Goal: Information Seeking & Learning: Check status

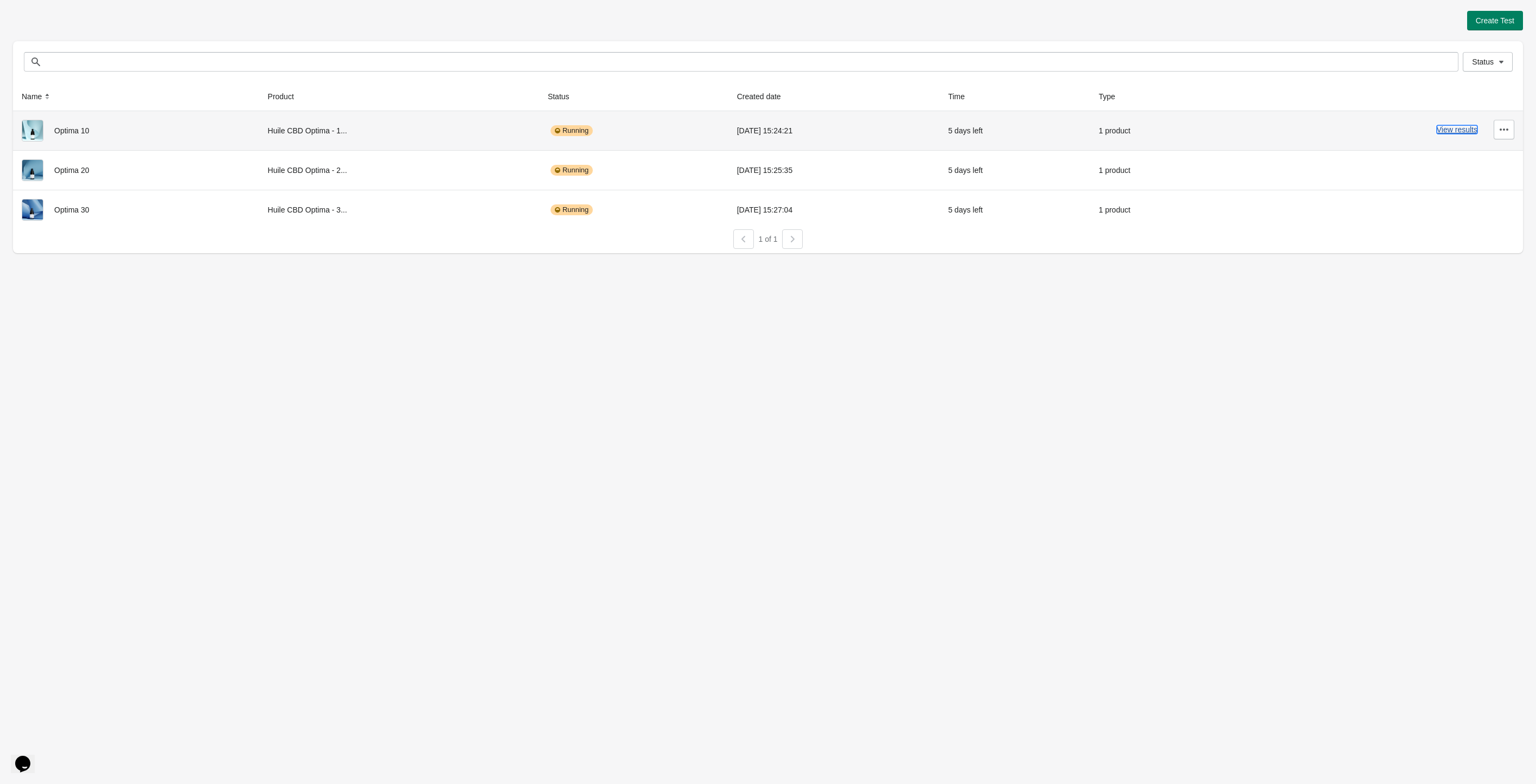
click at [1439, 132] on button "View results" at bounding box center [1458, 129] width 41 height 9
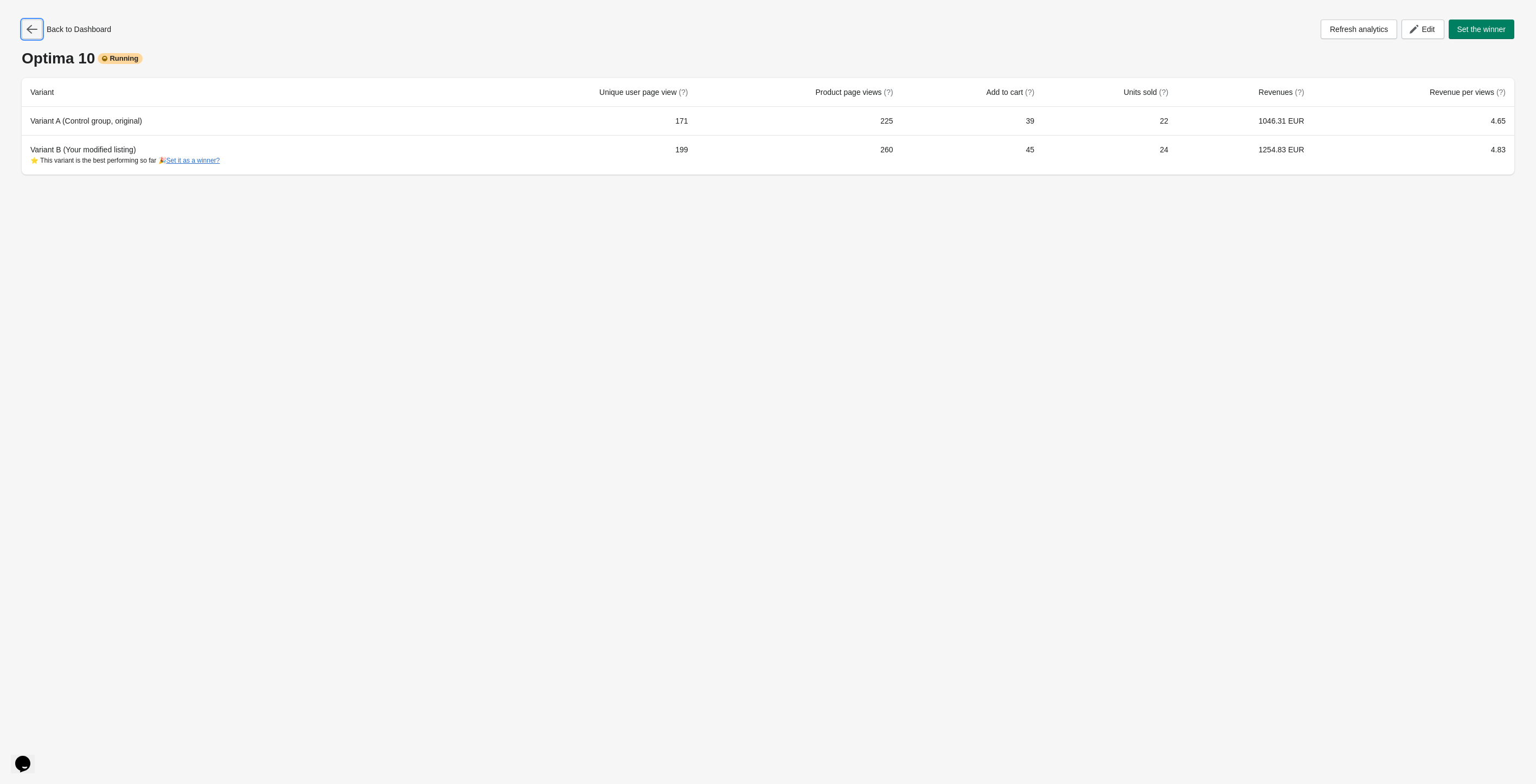
click at [26, 30] on button "button" at bounding box center [31, 29] width 21 height 20
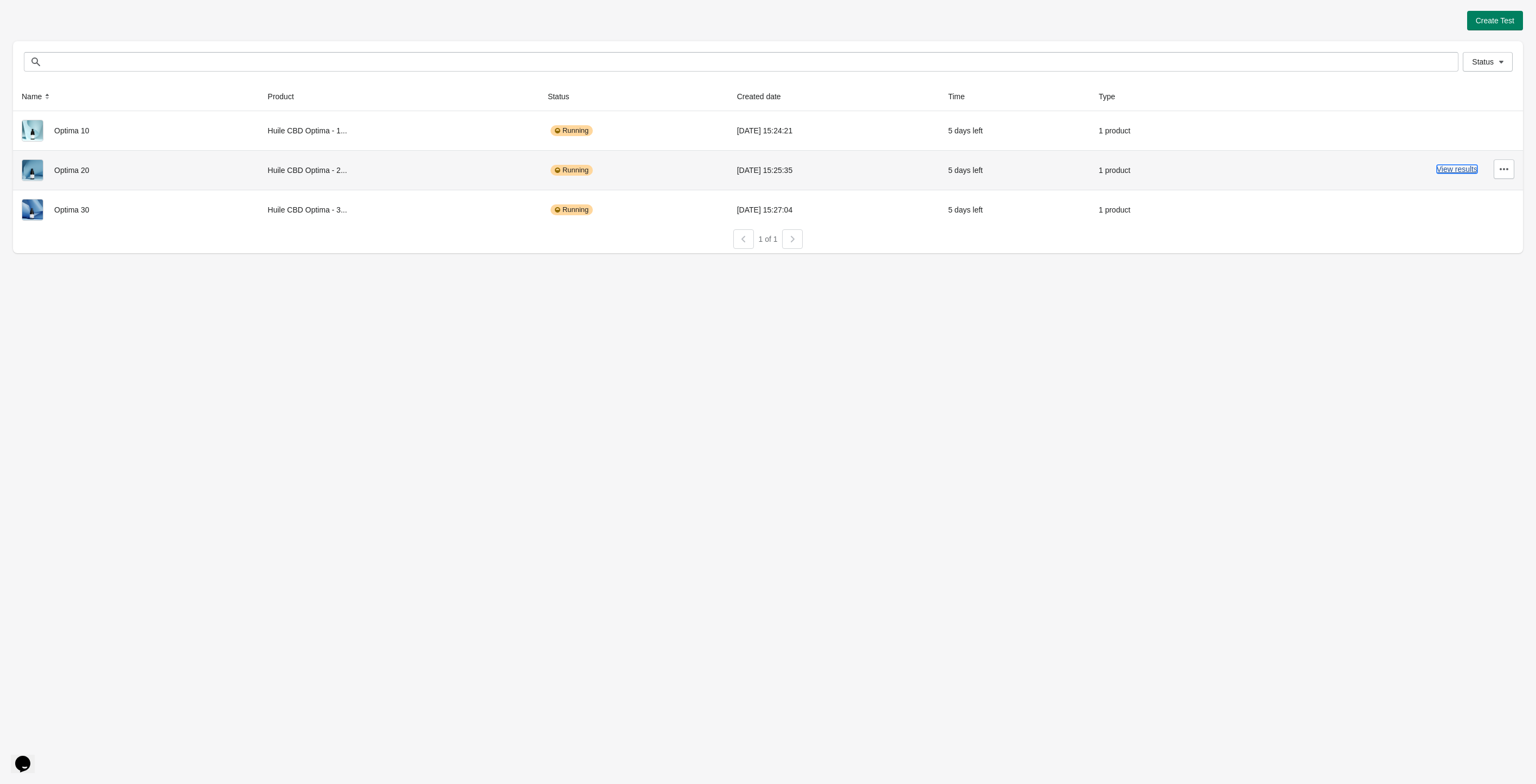
click at [1442, 169] on button "View results" at bounding box center [1458, 168] width 41 height 9
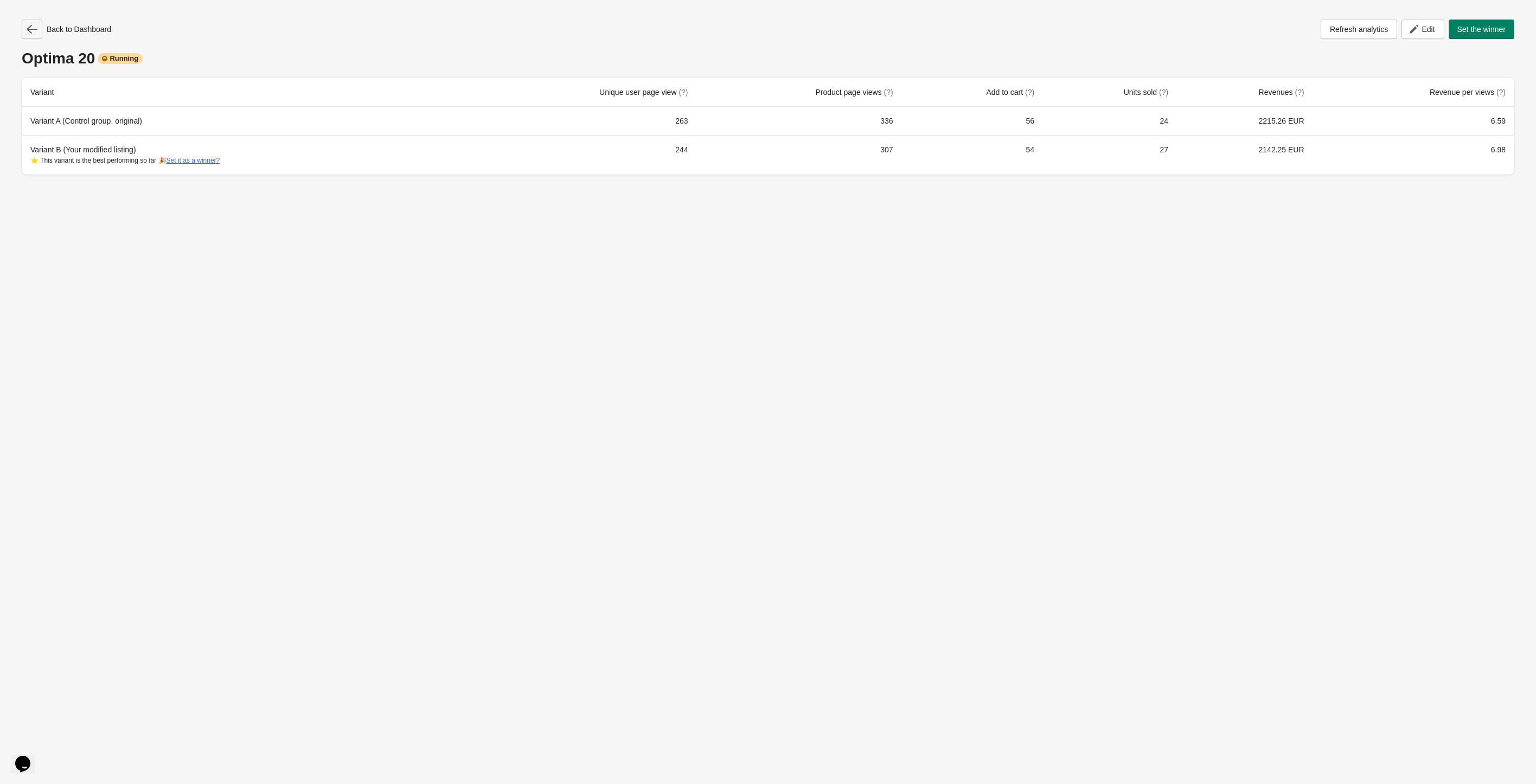
click at [30, 33] on icon "button" at bounding box center [31, 28] width 11 height 9
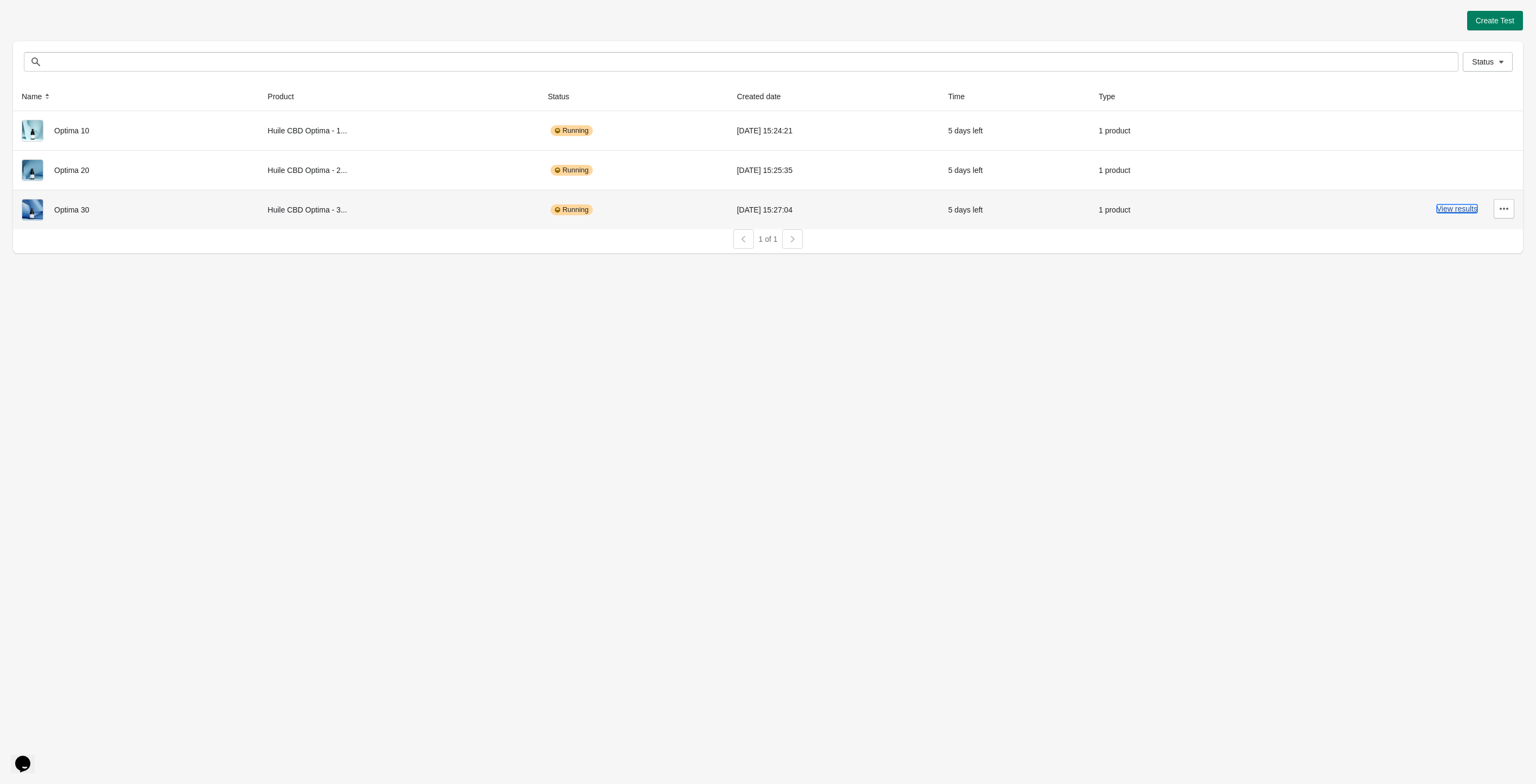
click at [1465, 211] on button "View results" at bounding box center [1458, 208] width 41 height 9
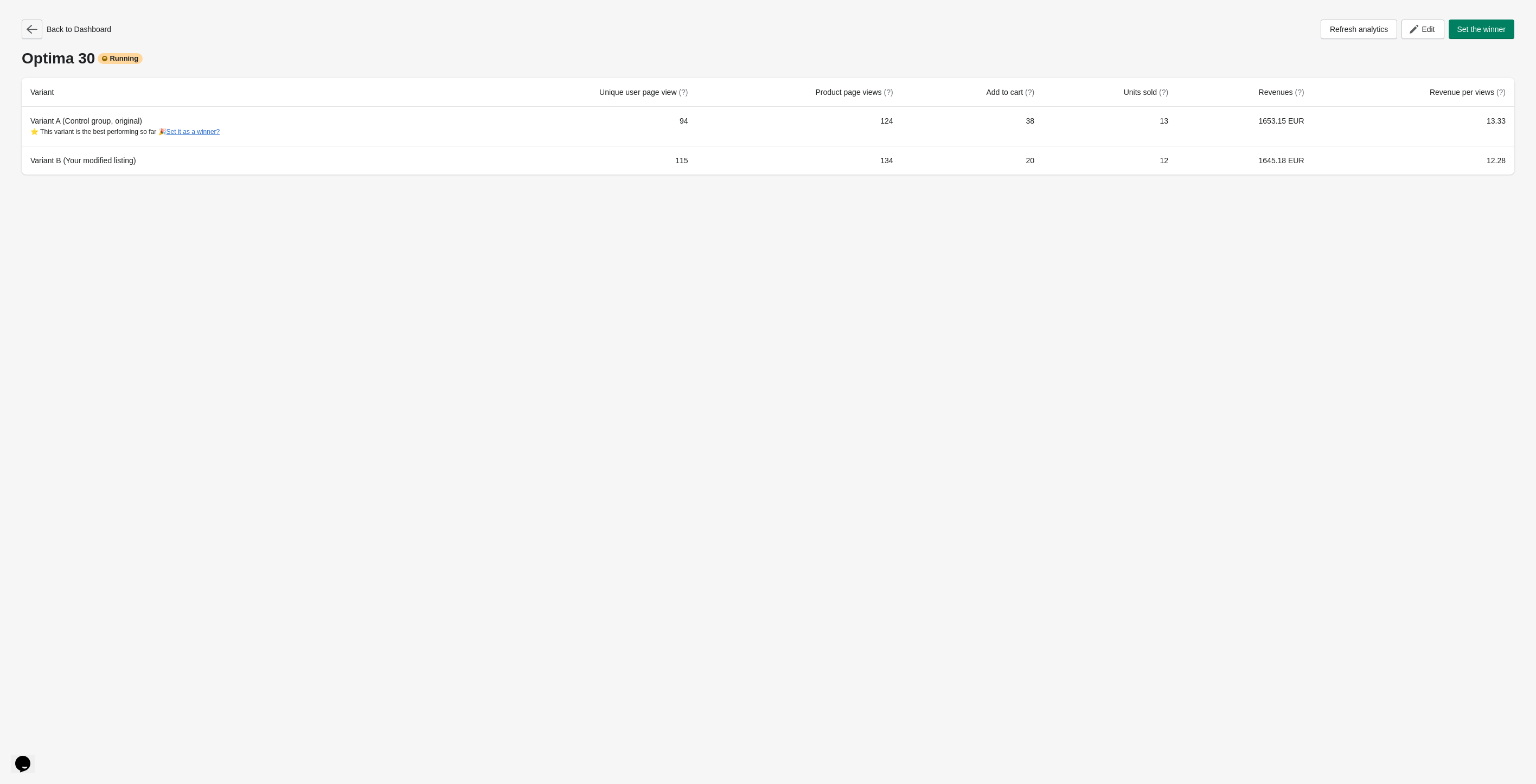
click at [27, 27] on button "button" at bounding box center [31, 29] width 21 height 20
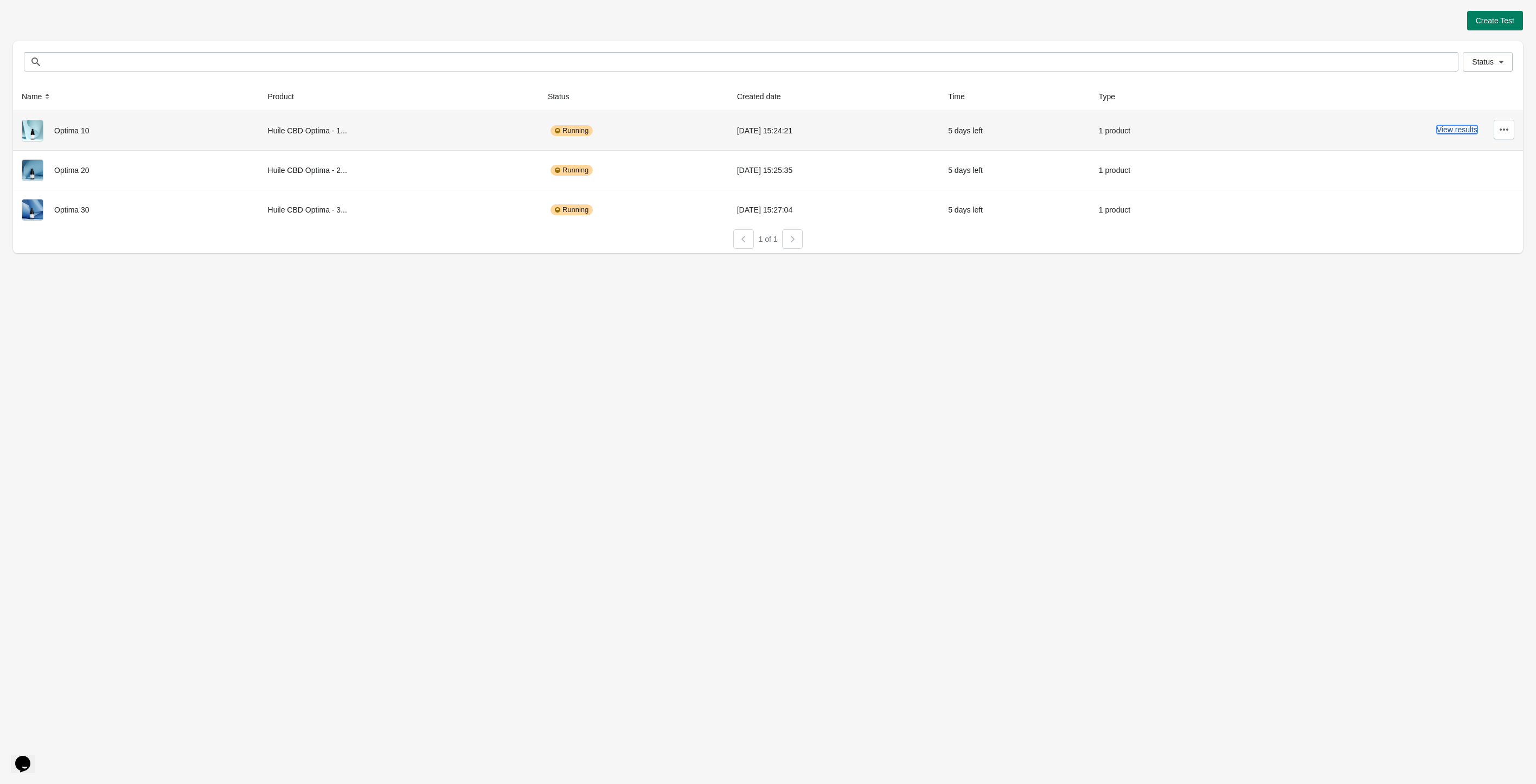
click at [1450, 134] on button "View results" at bounding box center [1458, 129] width 41 height 9
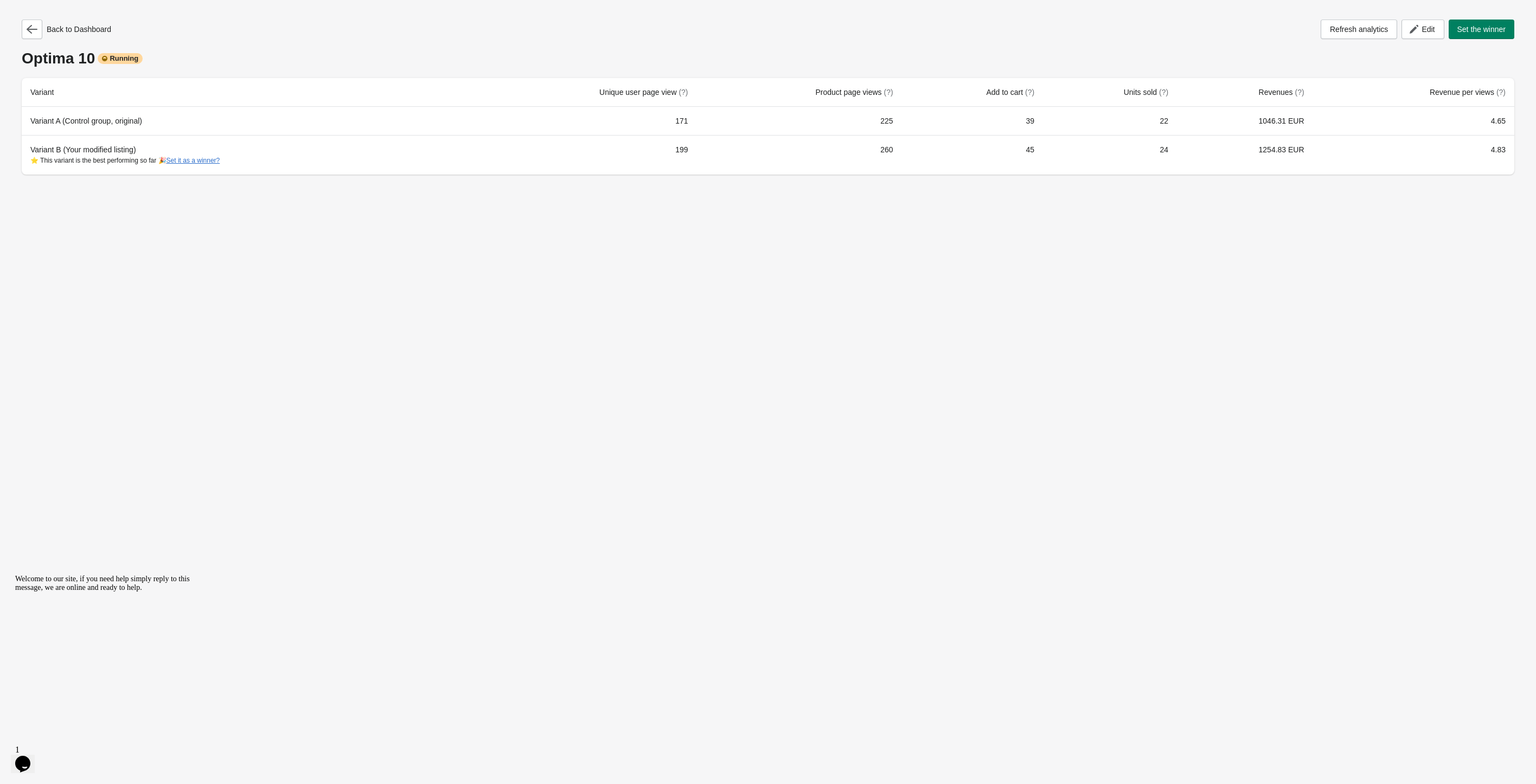
click at [49, 33] on div "Back to Dashboard" at bounding box center [66, 29] width 89 height 20
click at [26, 31] on icon "button" at bounding box center [31, 28] width 11 height 11
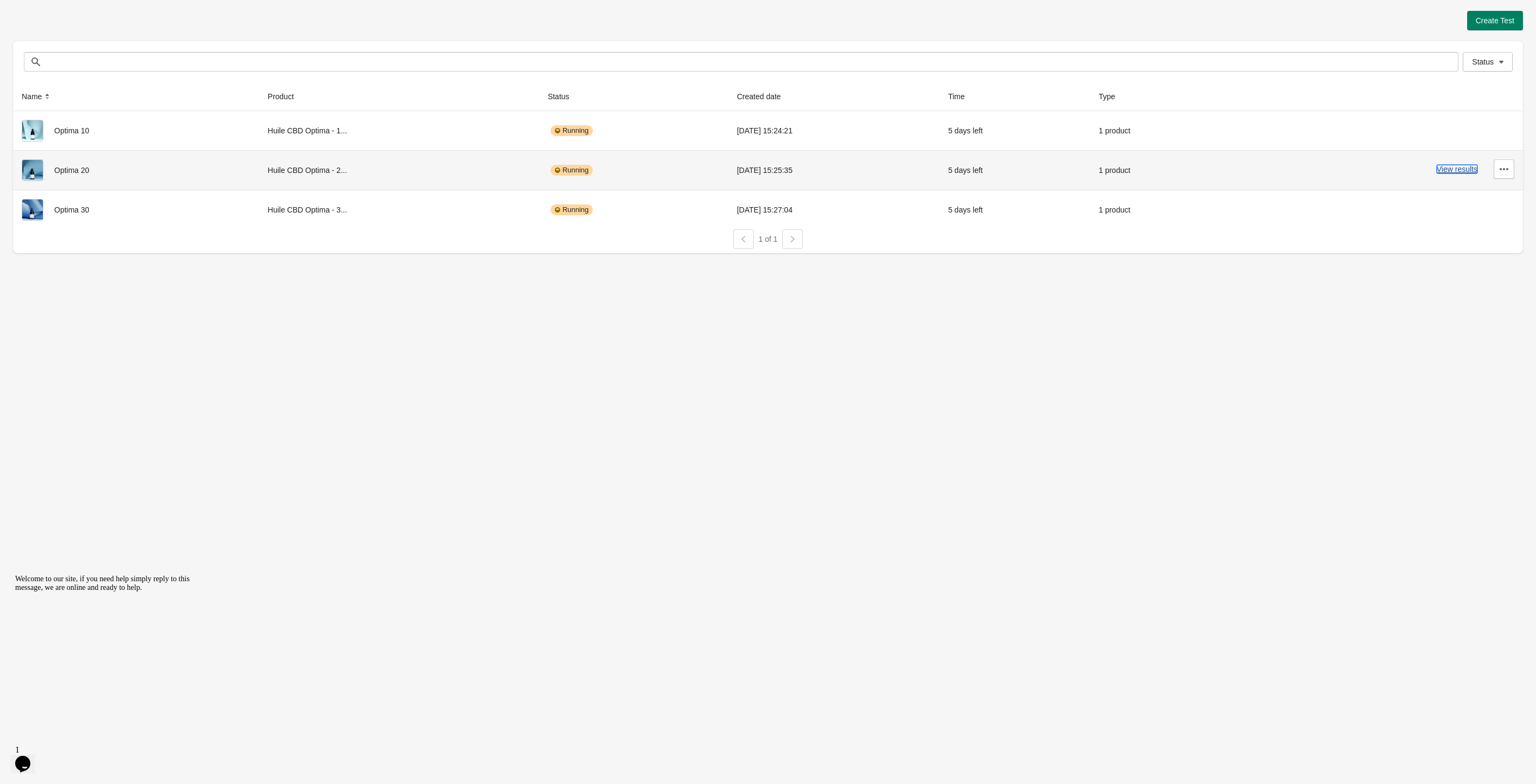
click at [1450, 168] on button "View results" at bounding box center [1458, 168] width 41 height 9
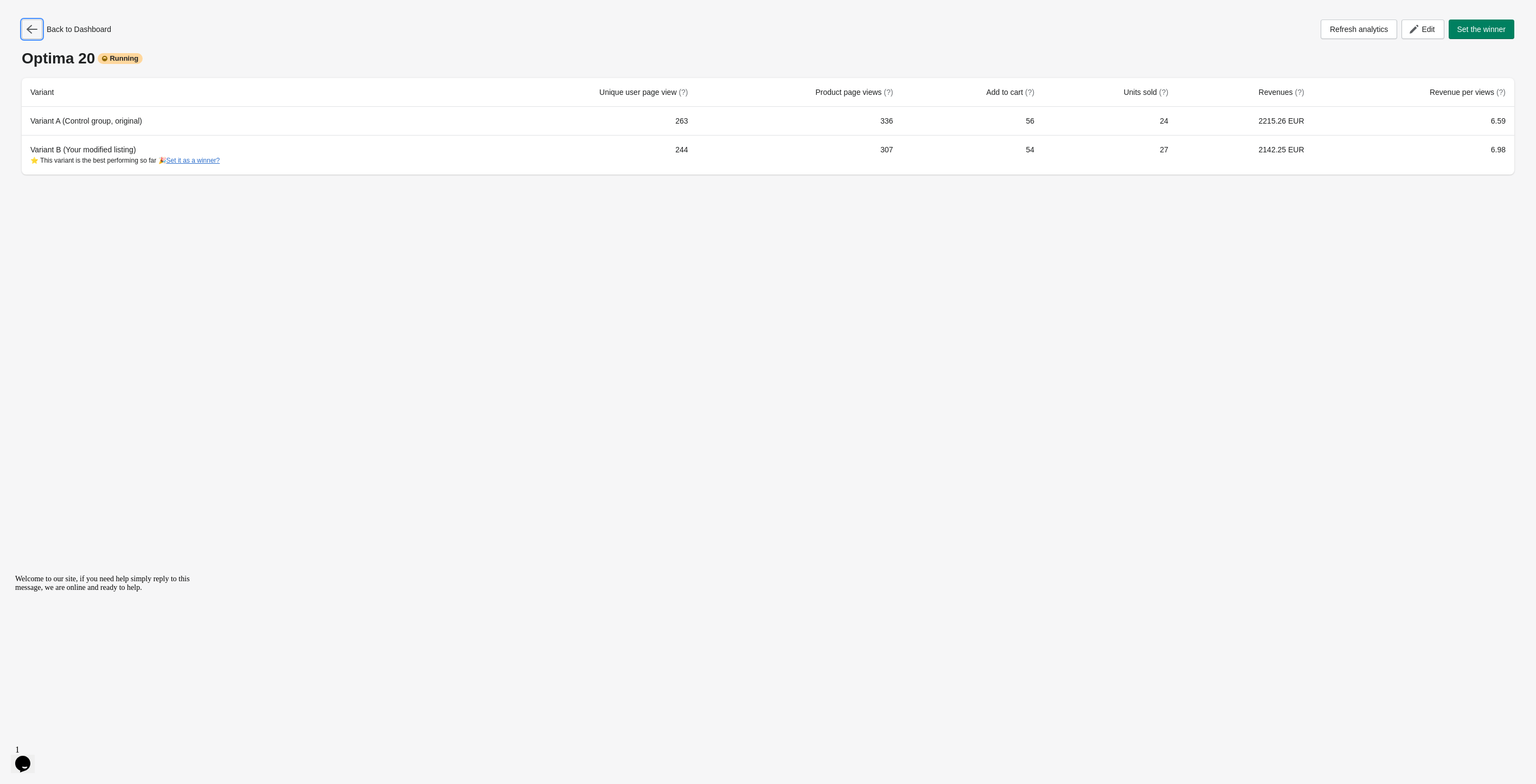
click at [34, 25] on icon "button" at bounding box center [31, 28] width 11 height 11
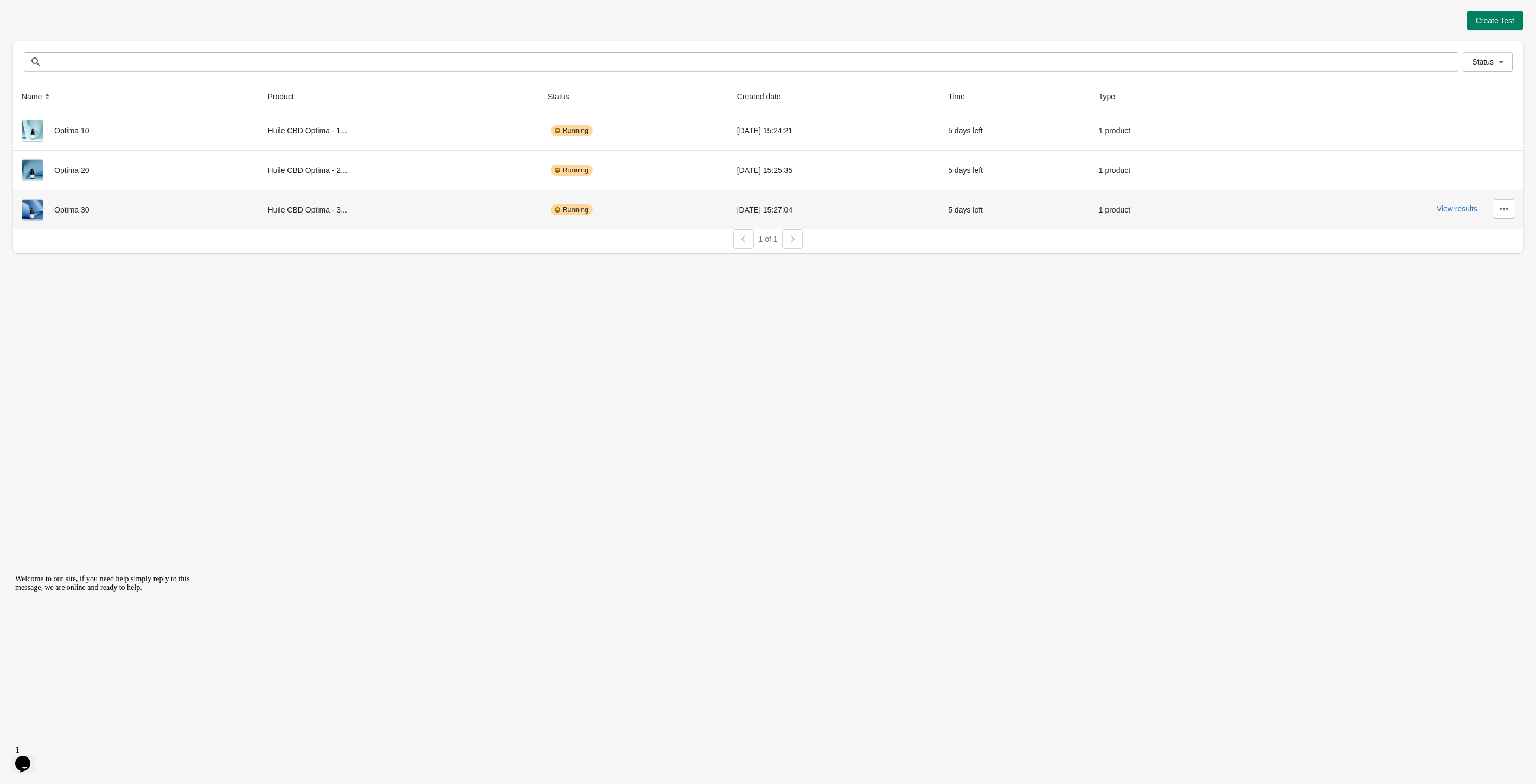
click at [1464, 216] on div "View results" at bounding box center [1377, 208] width 274 height 20
click at [1465, 214] on div "View results" at bounding box center [1377, 208] width 274 height 20
click at [1459, 210] on button "View results" at bounding box center [1458, 208] width 41 height 9
